Goal: Communication & Community: Answer question/provide support

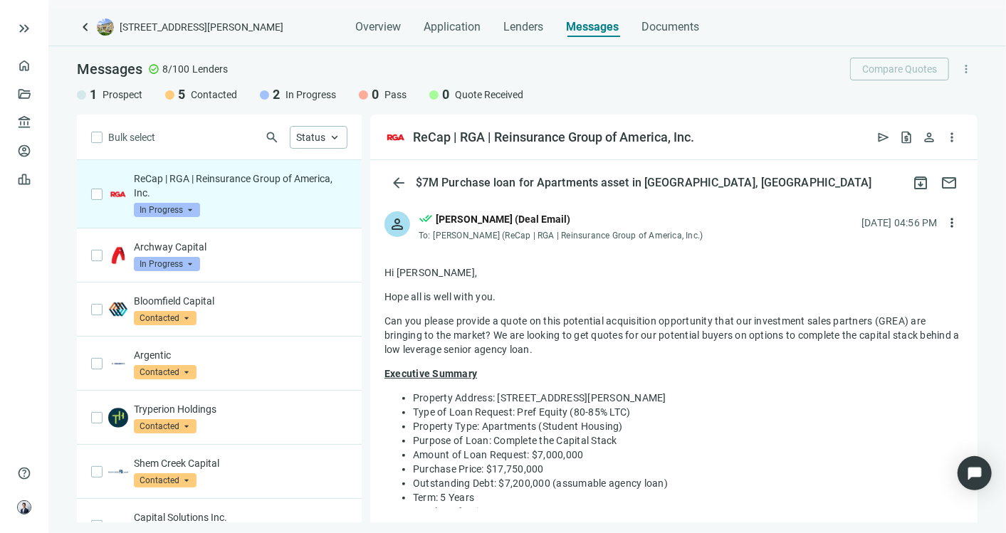
scroll to position [791, 0]
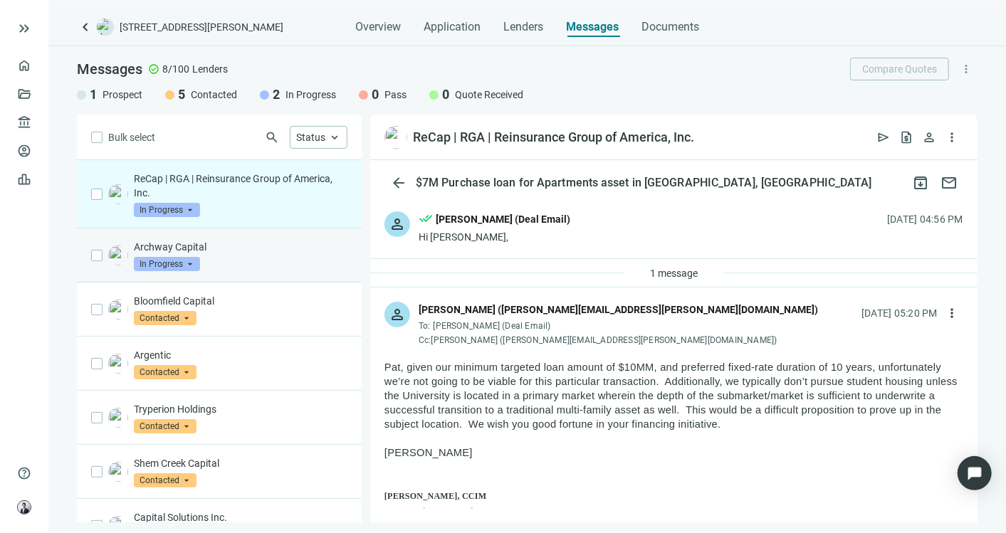
click at [265, 250] on p "Archway Capital" at bounding box center [241, 247] width 214 height 14
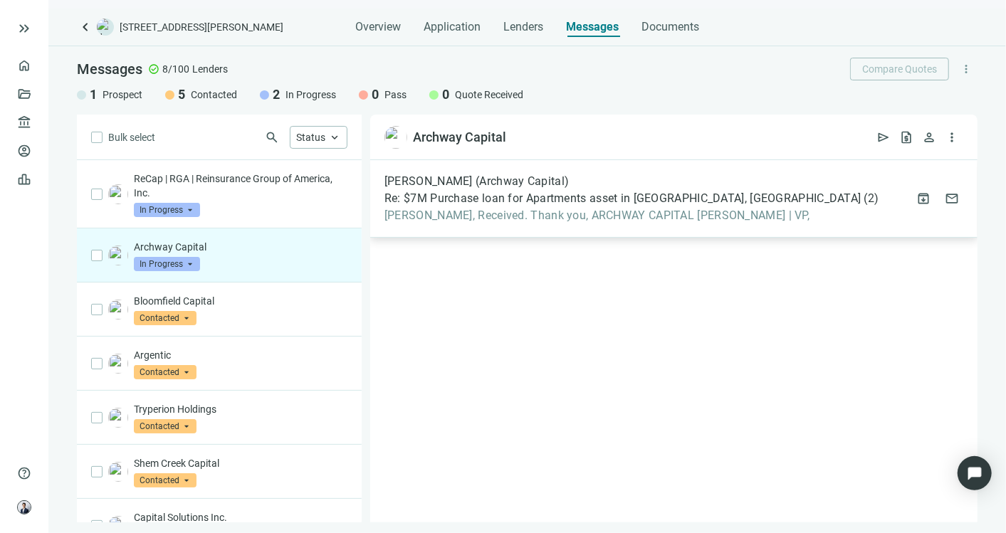
click at [604, 204] on span "Re: $7M Purchase loan for Apartments asset in [GEOGRAPHIC_DATA], [GEOGRAPHIC_DA…" at bounding box center [622, 198] width 477 height 14
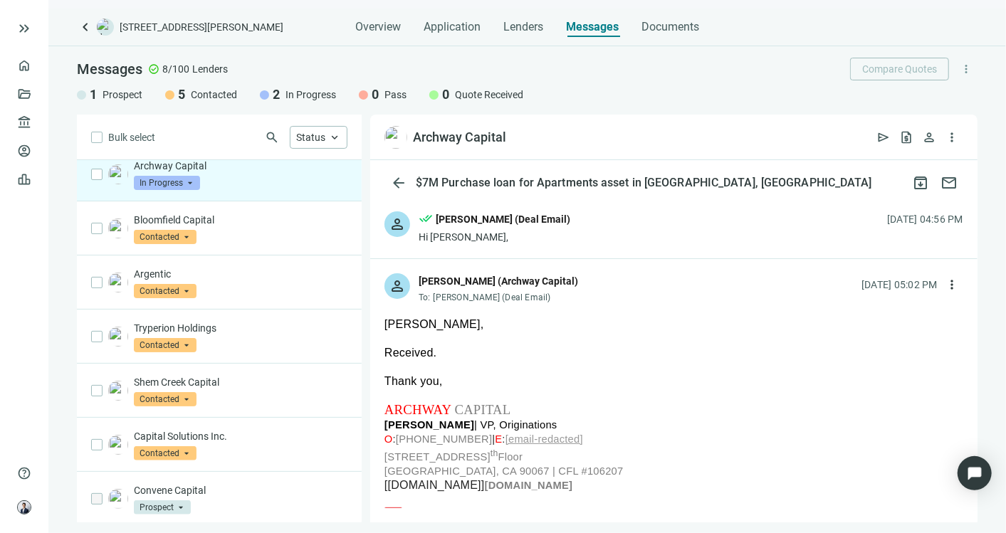
scroll to position [83, 0]
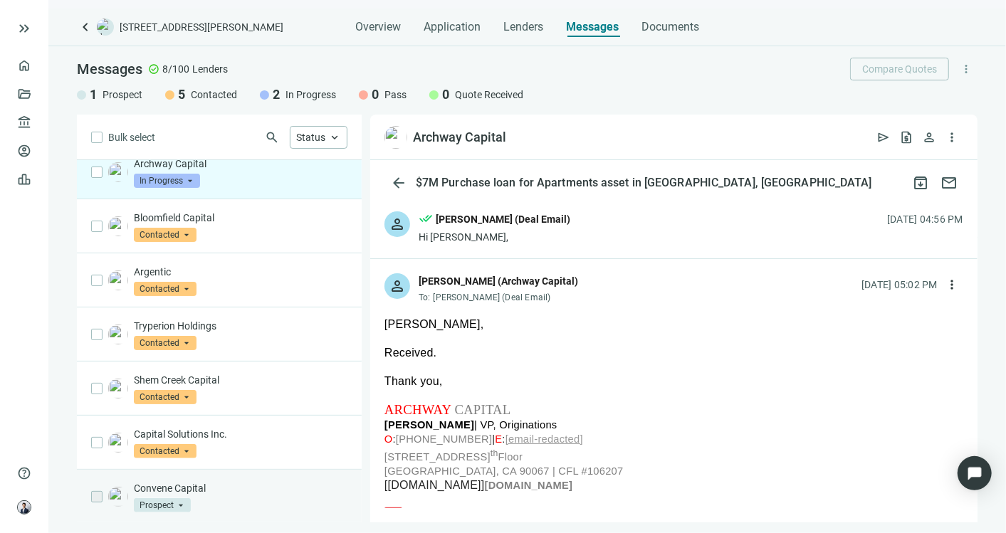
click at [270, 499] on div "Convene Capital Prospect arrow_drop_down" at bounding box center [241, 496] width 214 height 31
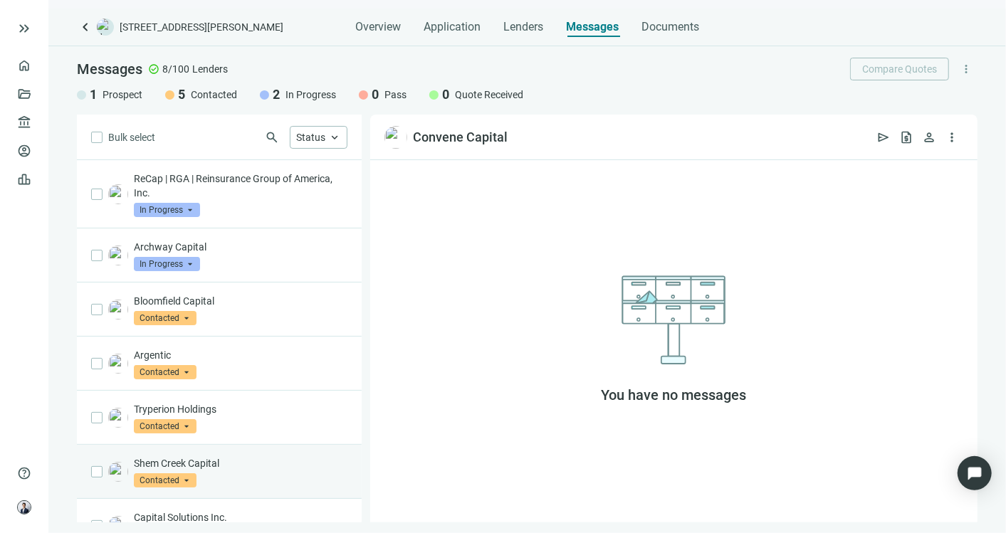
click at [236, 466] on p "Shem Creek Capital" at bounding box center [241, 463] width 214 height 14
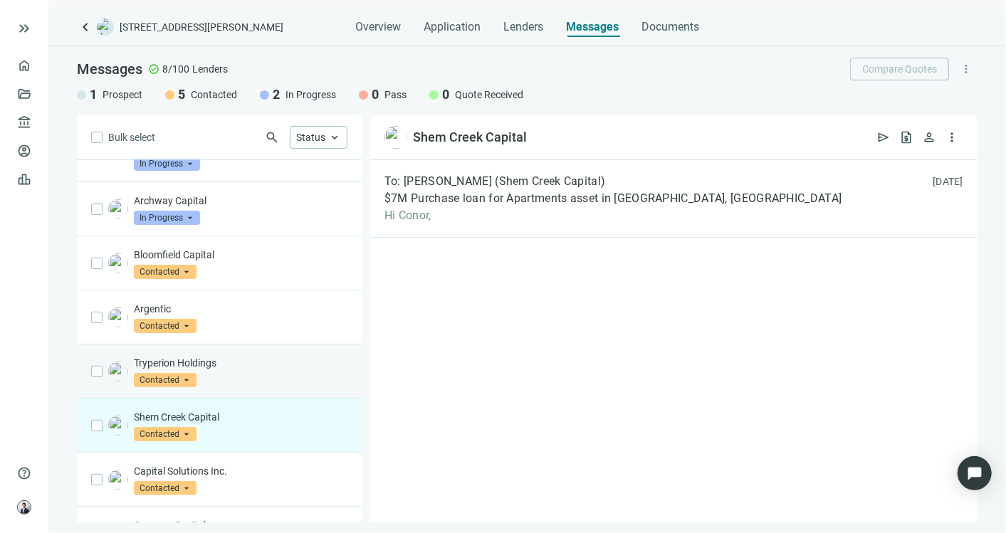
scroll to position [83, 0]
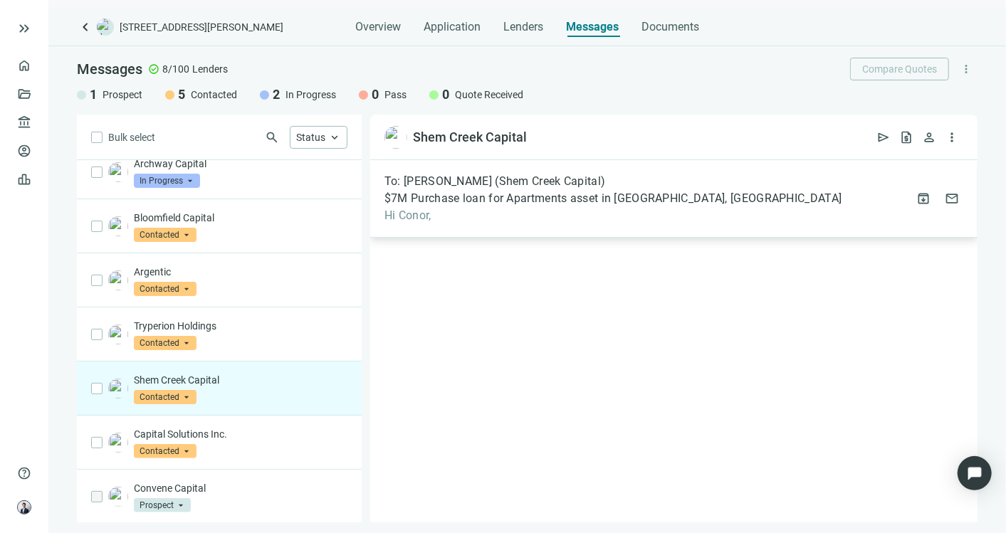
click at [578, 163] on div "To: [PERSON_NAME] (Shem Creek Capital) $7M Purchase loan for Apartments asset i…" at bounding box center [673, 199] width 607 height 78
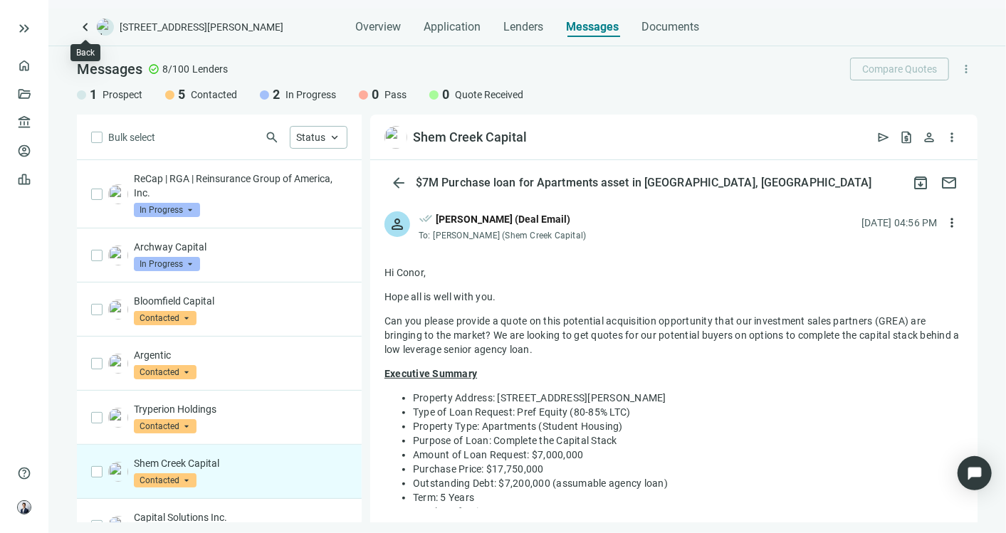
click at [88, 24] on span "keyboard_arrow_left" at bounding box center [85, 27] width 17 height 17
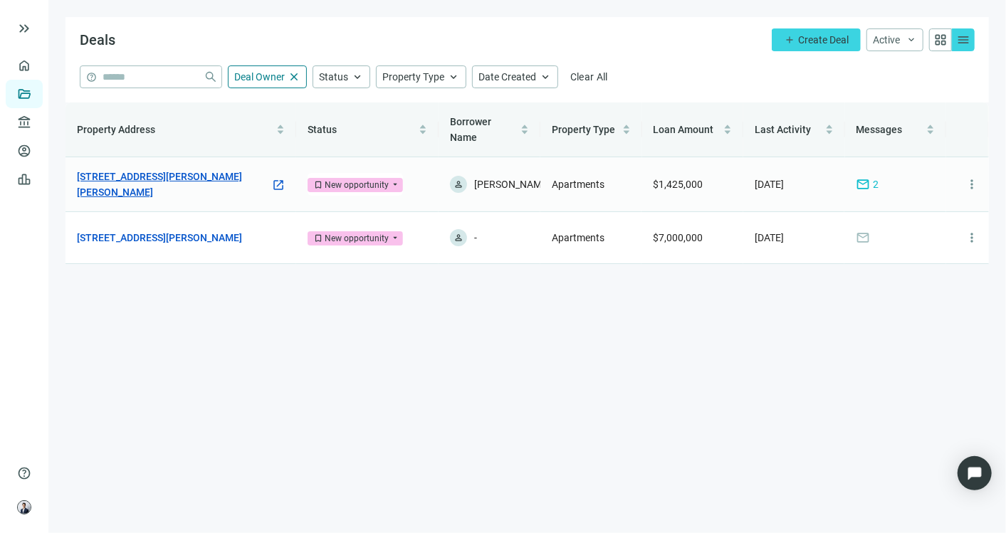
click at [209, 182] on link "[STREET_ADDRESS][PERSON_NAME][PERSON_NAME]" at bounding box center [174, 184] width 194 height 31
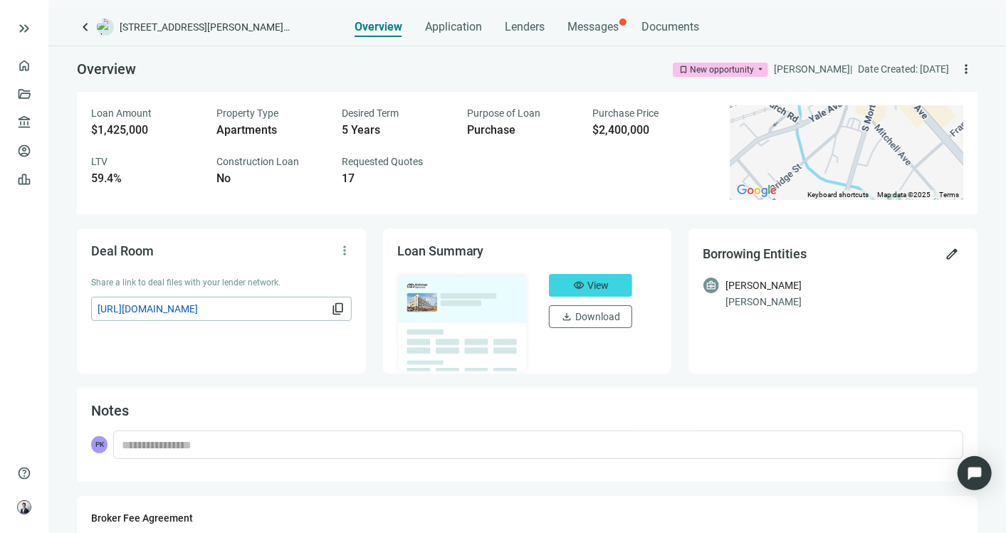
click at [562, 18] on div "Overview Application Lenders Messages Documents" at bounding box center [527, 23] width 345 height 28
click at [582, 26] on span "Messages" at bounding box center [593, 27] width 51 height 14
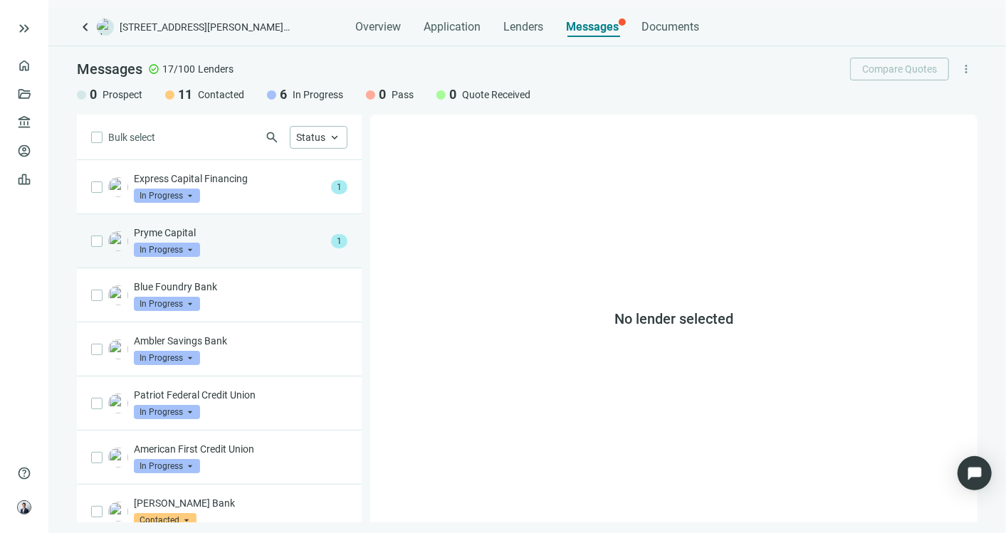
click at [275, 242] on div "Pryme Capital In Progress arrow_drop_down" at bounding box center [229, 241] width 191 height 31
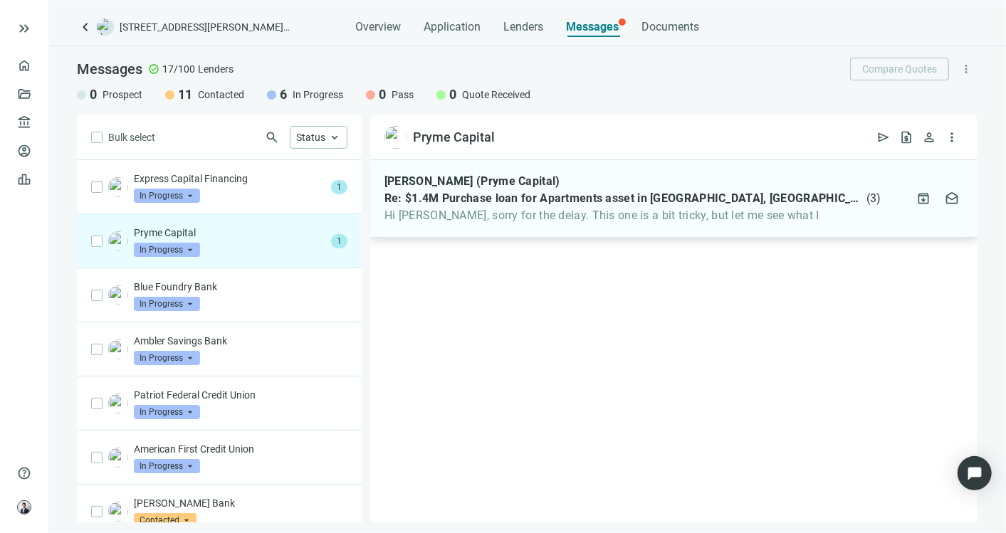
click at [526, 201] on span "Re: $1.4M Purchase loan for Apartments asset in [GEOGRAPHIC_DATA], [GEOGRAPHIC_…" at bounding box center [623, 198] width 479 height 14
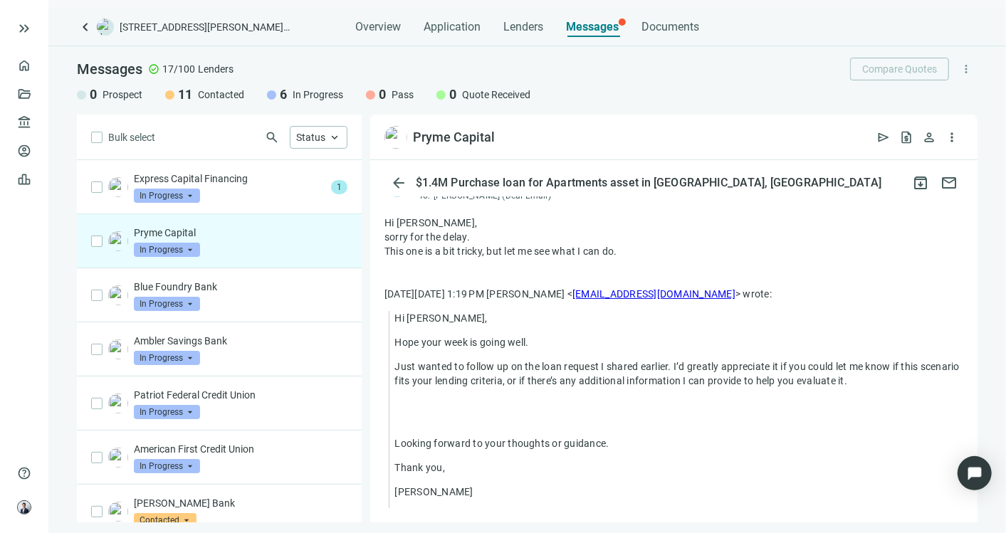
scroll to position [105, 0]
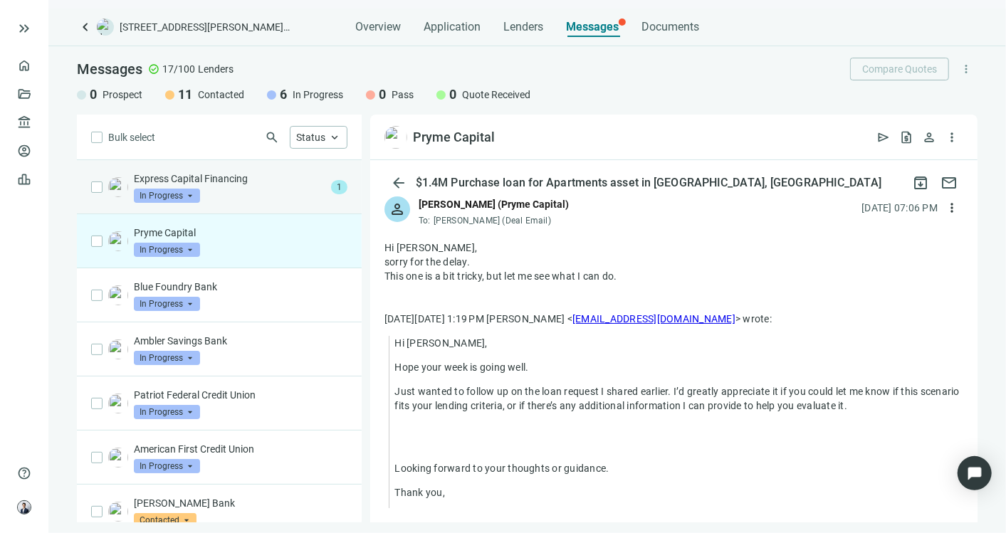
click at [261, 201] on div "Express Capital Financing In Progress arrow_drop_down" at bounding box center [229, 187] width 191 height 31
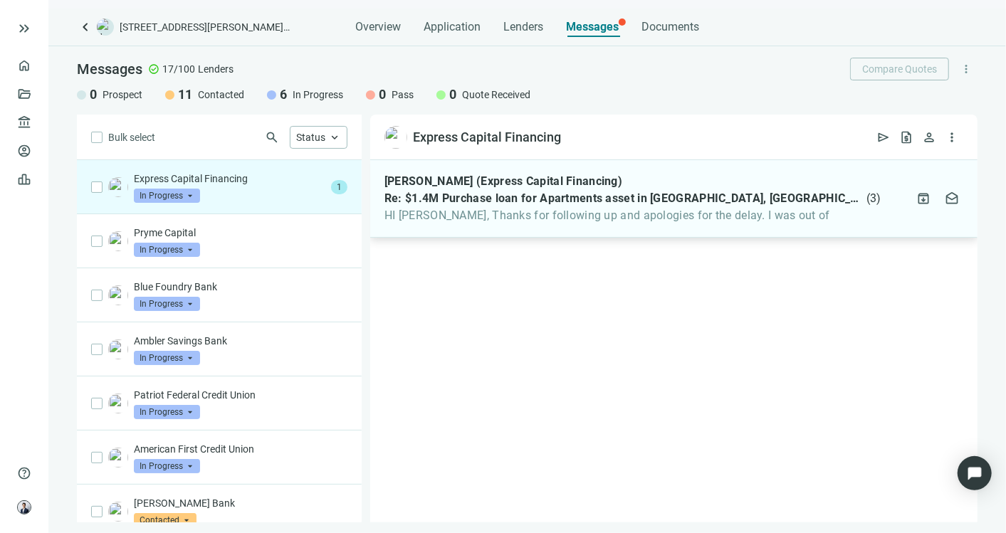
click at [559, 219] on span "HI [PERSON_NAME], Thanks for following up and apologies for the delay. I was ou…" at bounding box center [632, 216] width 497 height 14
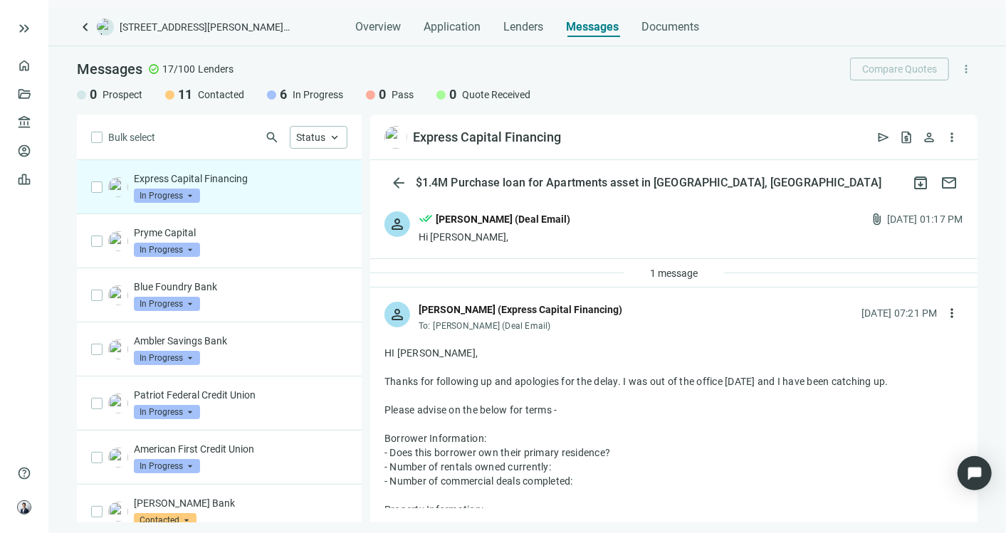
click at [530, 224] on div "[PERSON_NAME] (Deal Email)" at bounding box center [503, 219] width 135 height 16
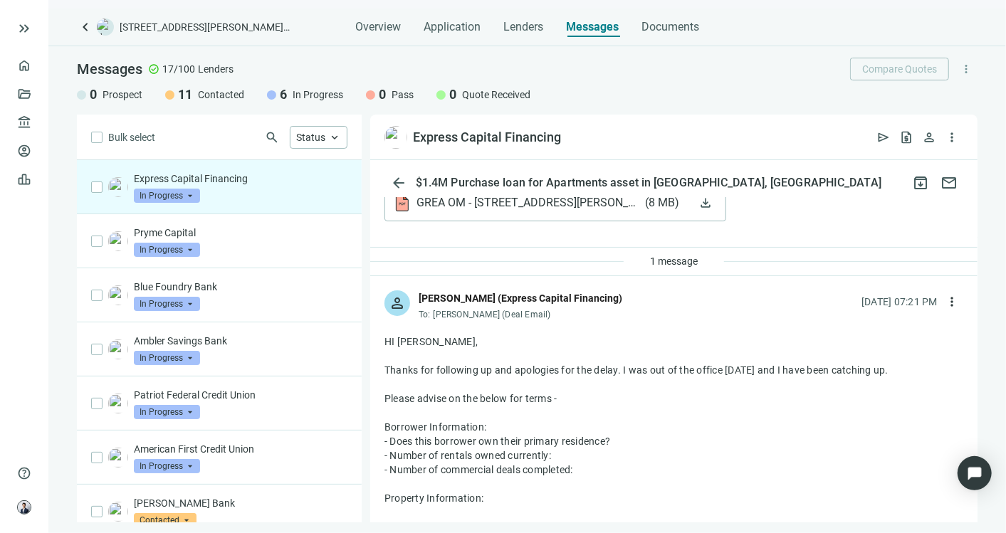
scroll to position [949, 0]
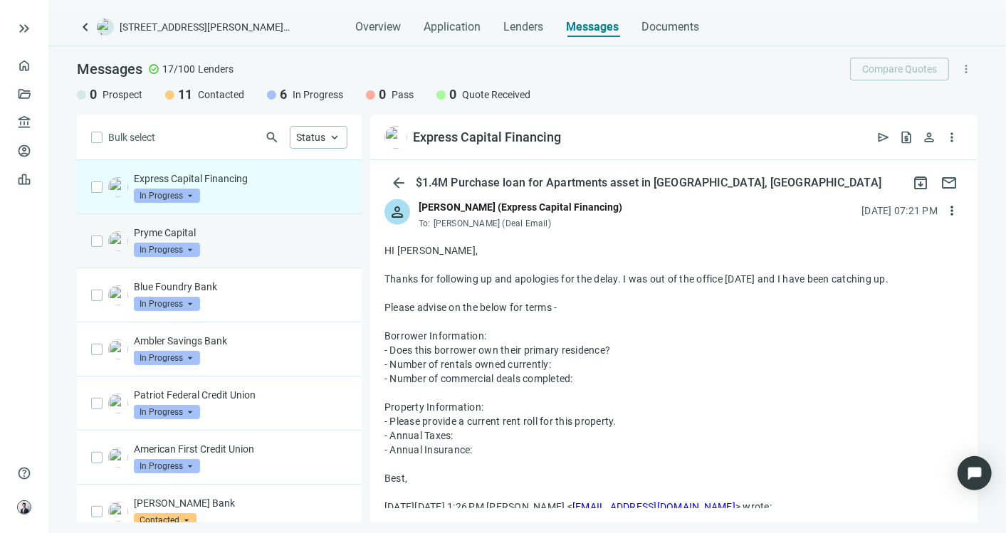
click at [237, 228] on p "Pryme Capital" at bounding box center [241, 233] width 214 height 14
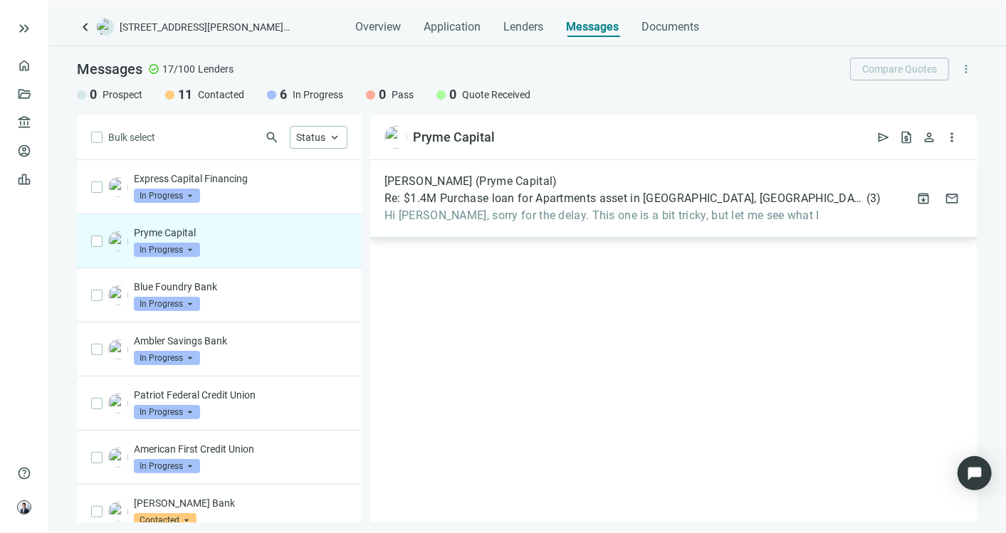
click at [628, 224] on div "[PERSON_NAME] (Pryme Capital) Re: $1.4M Purchase loan for Apartments asset in […" at bounding box center [673, 199] width 607 height 78
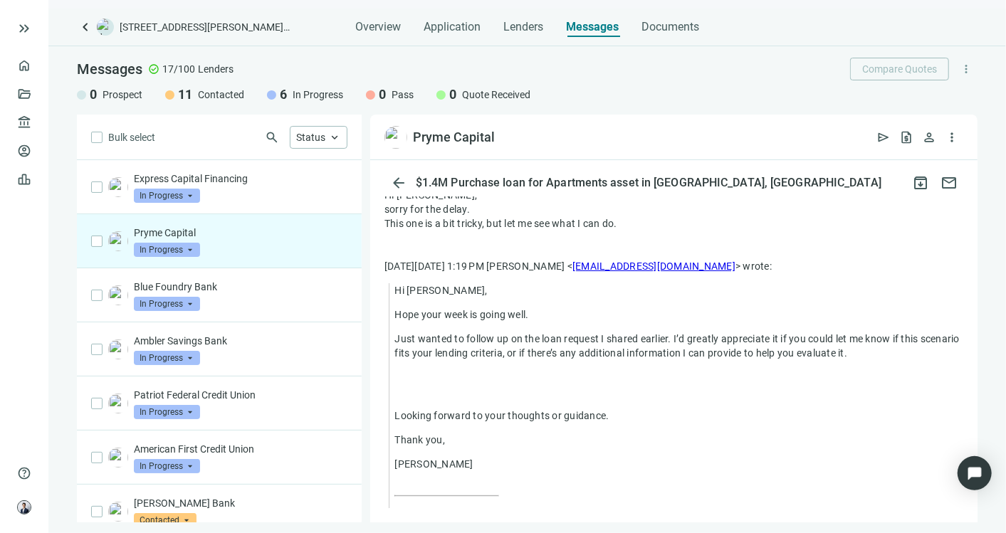
scroll to position [79, 0]
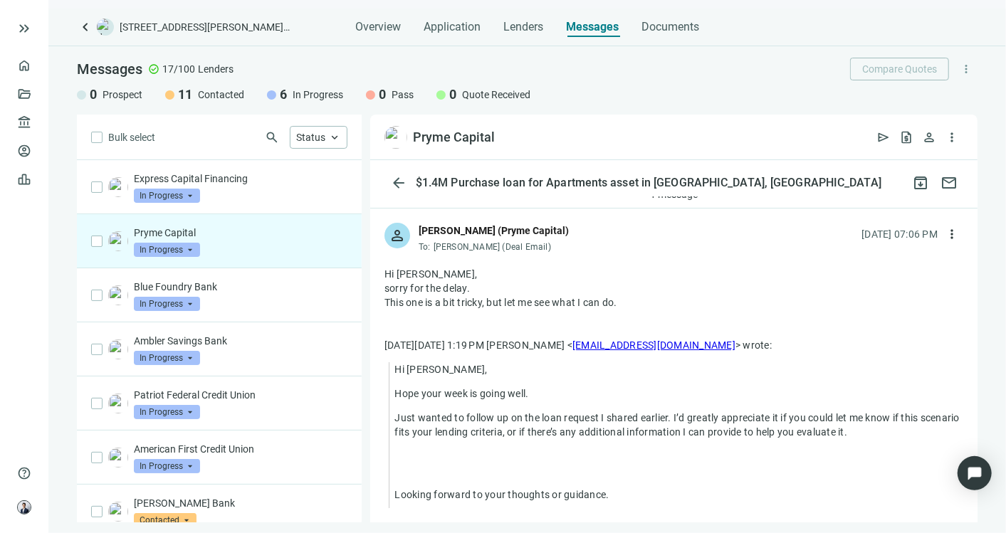
click at [241, 252] on div "Pryme Capital In Progress arrow_drop_down" at bounding box center [241, 241] width 214 height 31
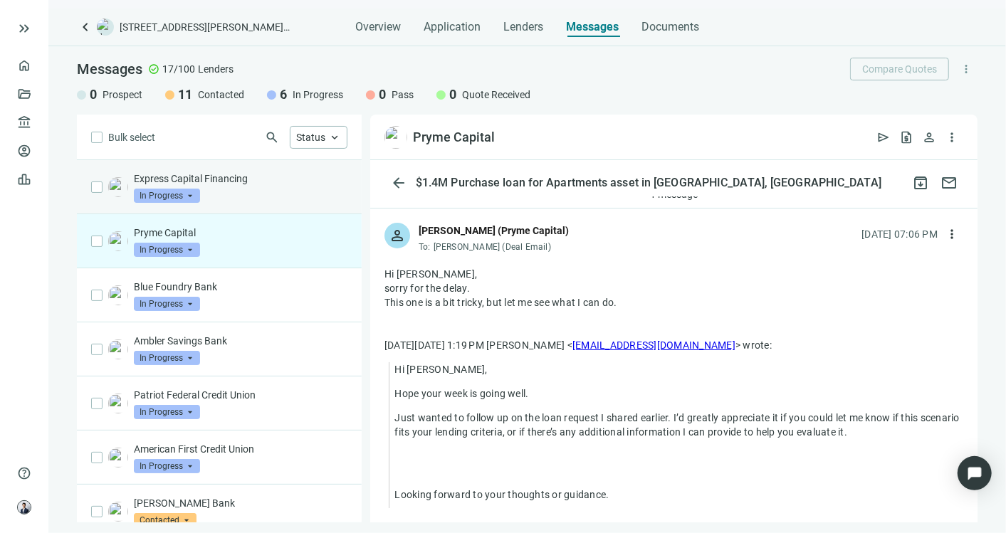
click at [230, 198] on div "Express Capital Financing In Progress arrow_drop_down" at bounding box center [241, 187] width 214 height 31
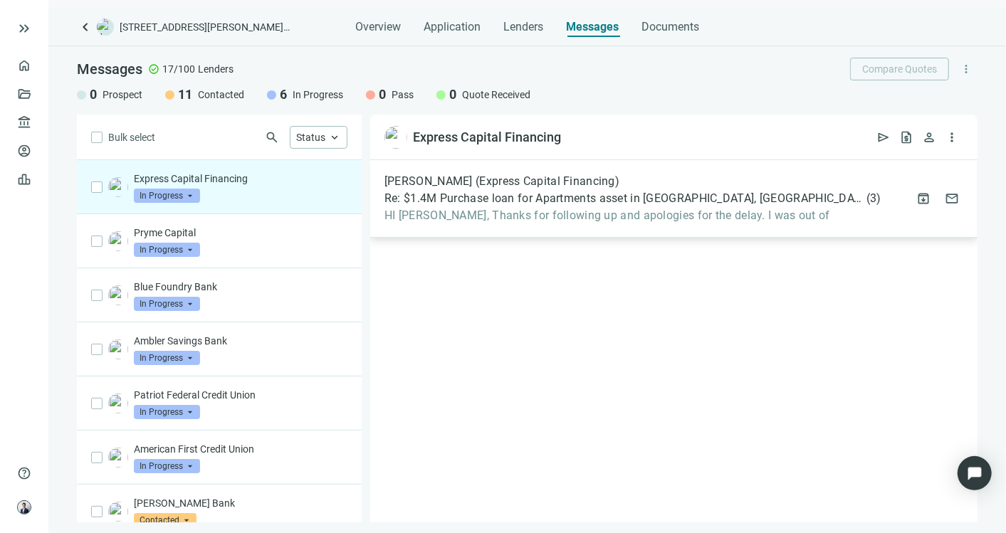
click at [569, 206] on div "[PERSON_NAME] (Express Capital Financing) Re: $1.4M Purchase loan for Apartment…" at bounding box center [632, 198] width 497 height 48
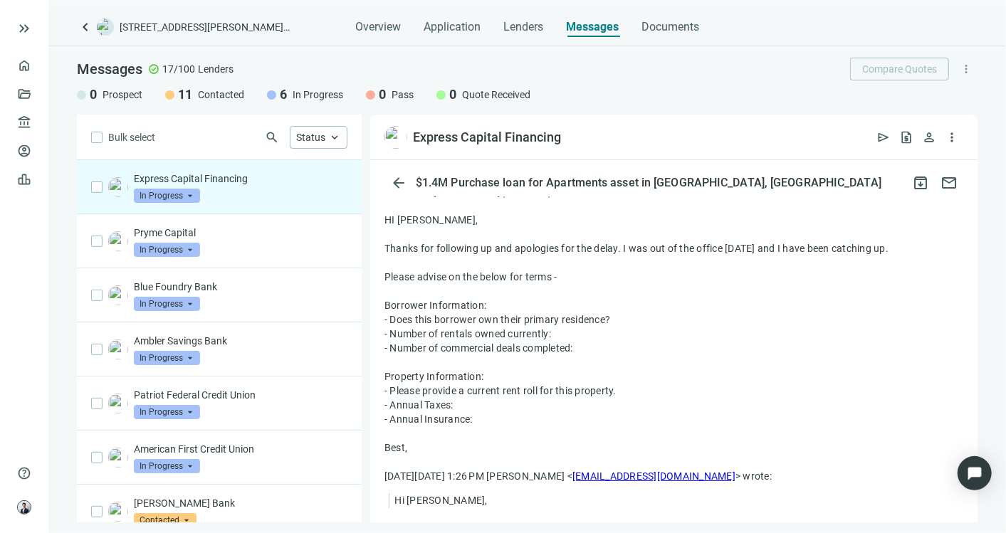
scroll to position [158, 0]
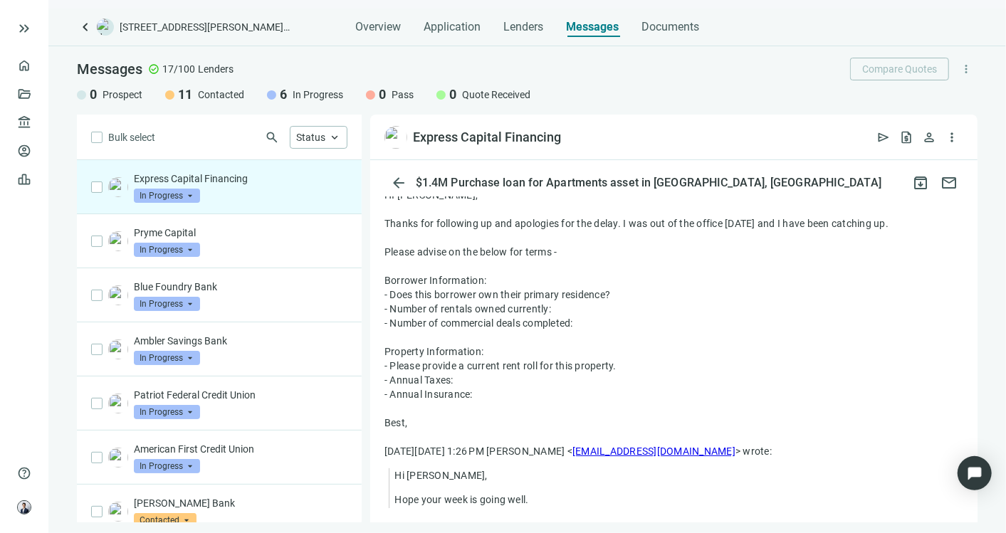
drag, startPoint x: 487, startPoint y: 395, endPoint x: 377, endPoint y: 282, distance: 158.1
click at [377, 282] on div "more_horiz reply Reply reply_all Reply all forward Forward" at bounding box center [673, 489] width 607 height 624
drag, startPoint x: 377, startPoint y: 282, endPoint x: 399, endPoint y: 295, distance: 26.1
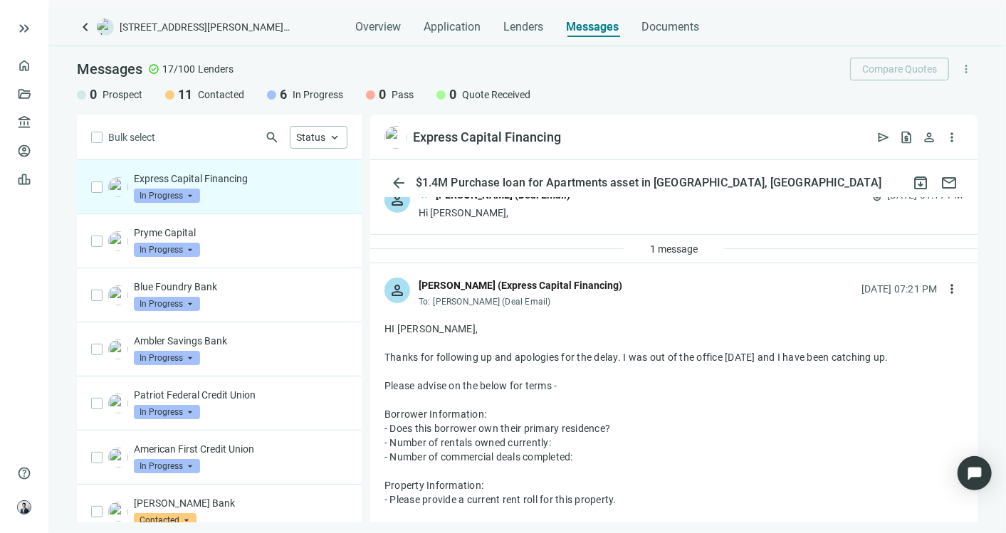
scroll to position [0, 0]
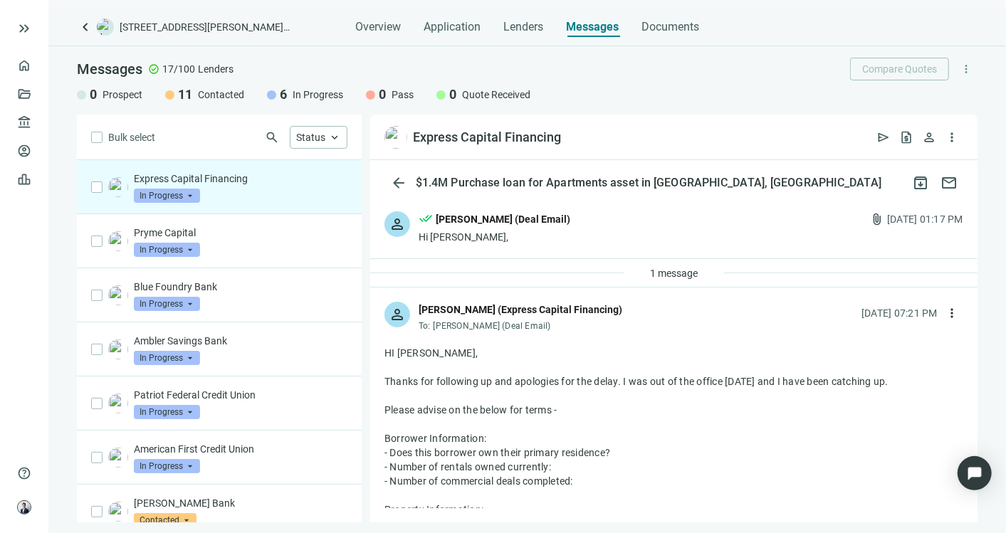
click at [90, 21] on span "keyboard_arrow_left" at bounding box center [85, 27] width 17 height 17
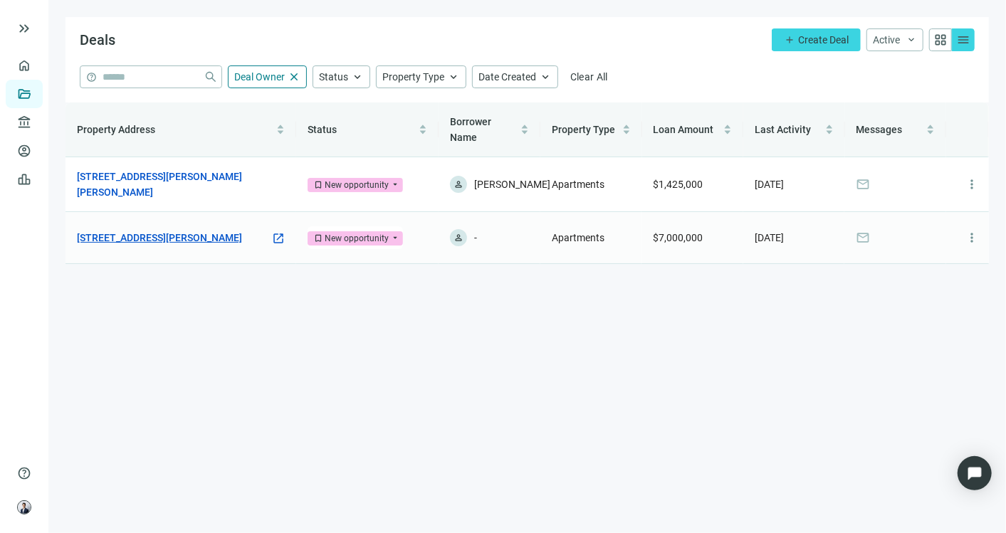
click at [208, 243] on link "[STREET_ADDRESS][PERSON_NAME]" at bounding box center [159, 238] width 165 height 16
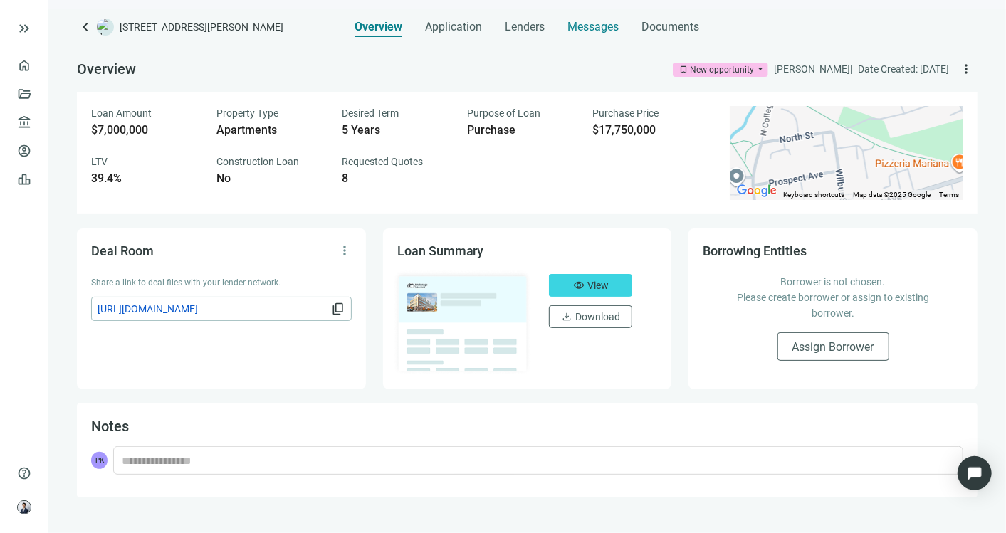
click at [592, 26] on span "Messages" at bounding box center [593, 27] width 51 height 14
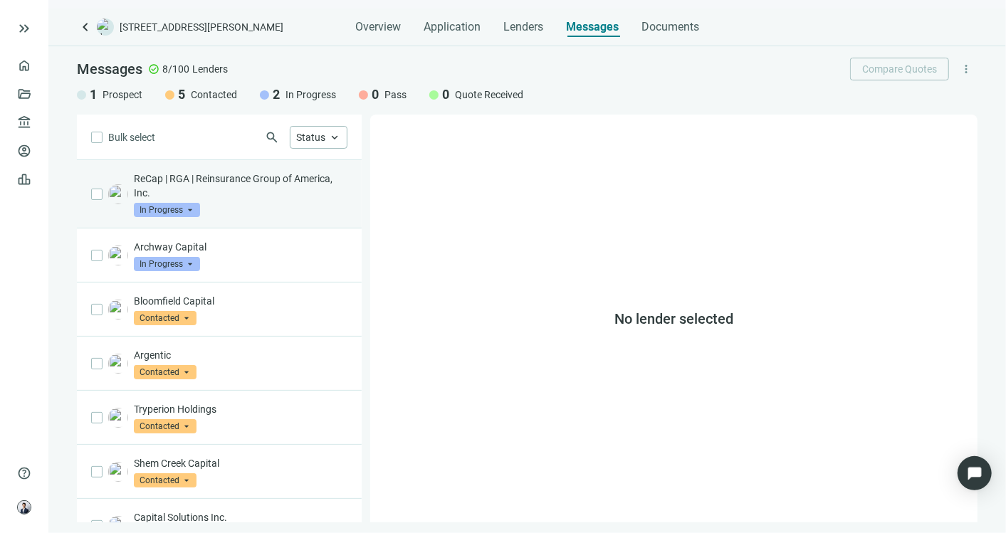
click at [252, 196] on p "ReCap | RGA | Reinsurance Group of America, Inc." at bounding box center [241, 186] width 214 height 28
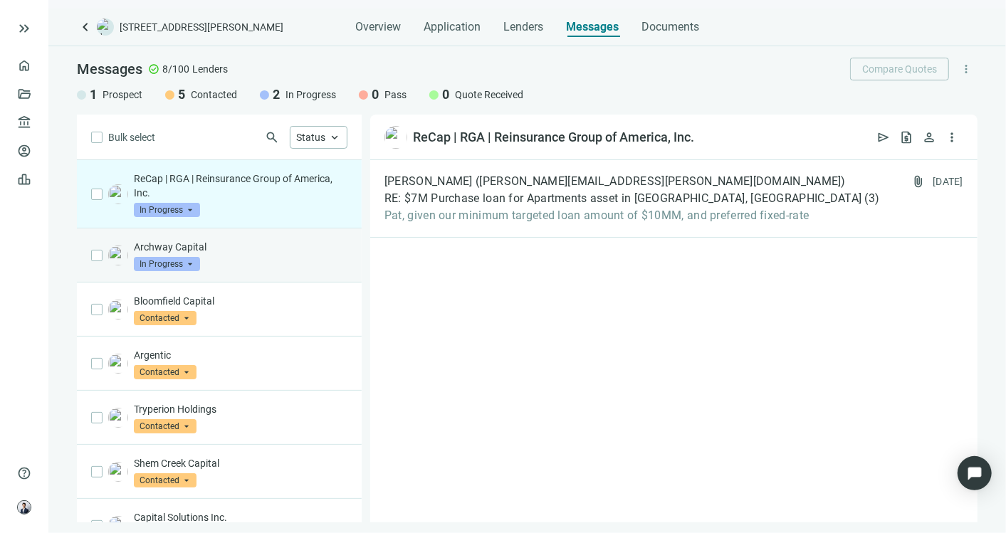
click at [245, 240] on p "Archway Capital" at bounding box center [241, 247] width 214 height 14
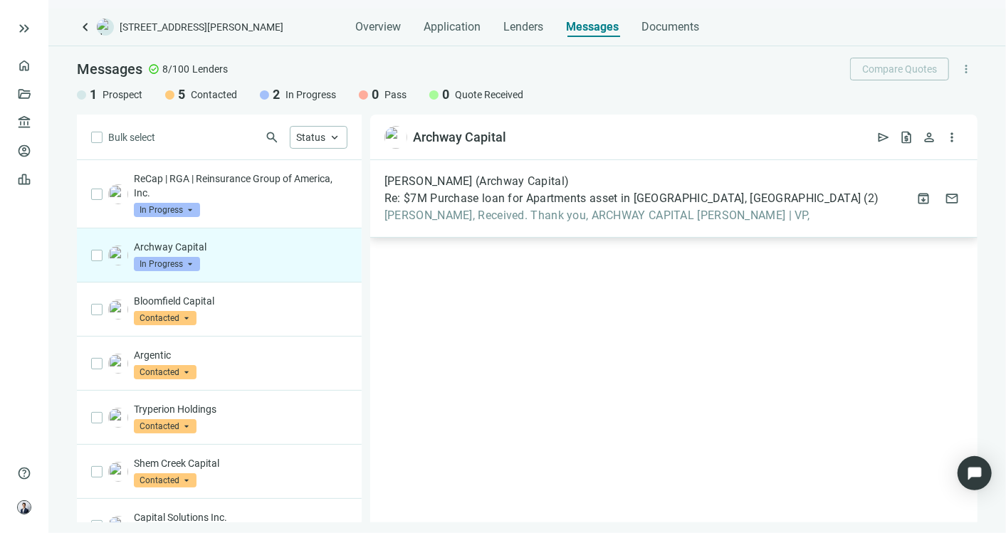
click at [569, 198] on span "Re: $7M Purchase loan for Apartments asset in [GEOGRAPHIC_DATA], [GEOGRAPHIC_DA…" at bounding box center [622, 198] width 477 height 14
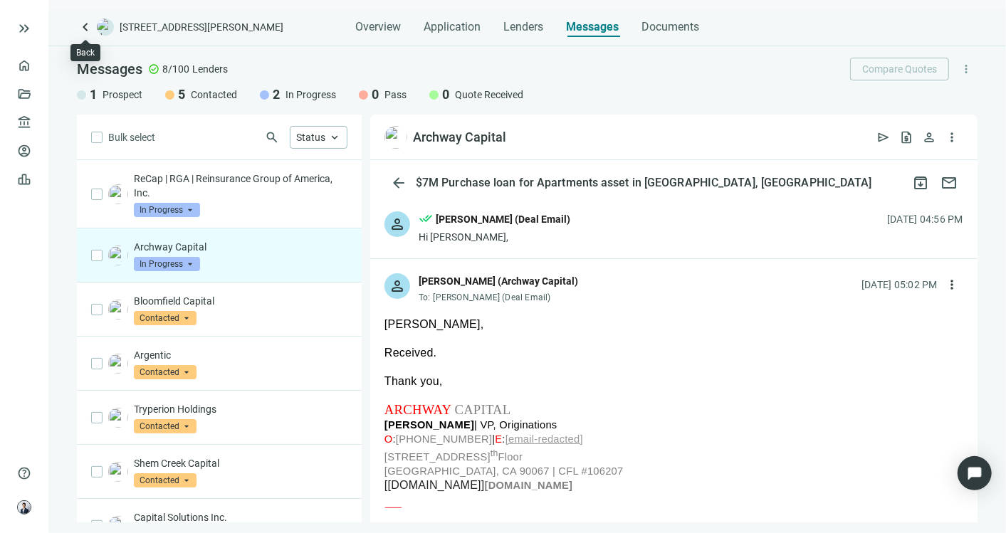
click at [83, 22] on span "keyboard_arrow_left" at bounding box center [85, 27] width 17 height 17
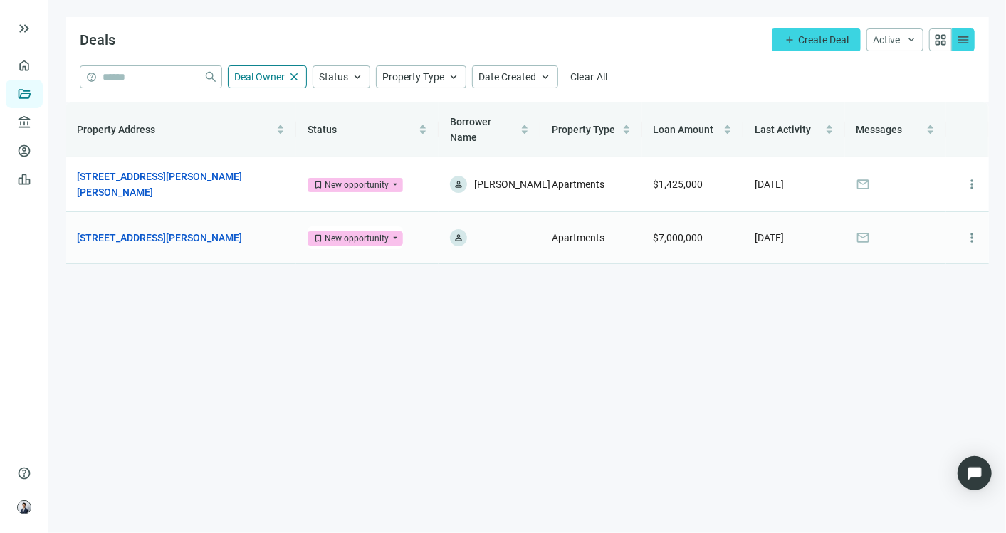
click at [461, 238] on span "person" at bounding box center [458, 238] width 10 height 10
click at [465, 238] on span "person" at bounding box center [458, 237] width 17 height 17
